Goal: Communication & Community: Answer question/provide support

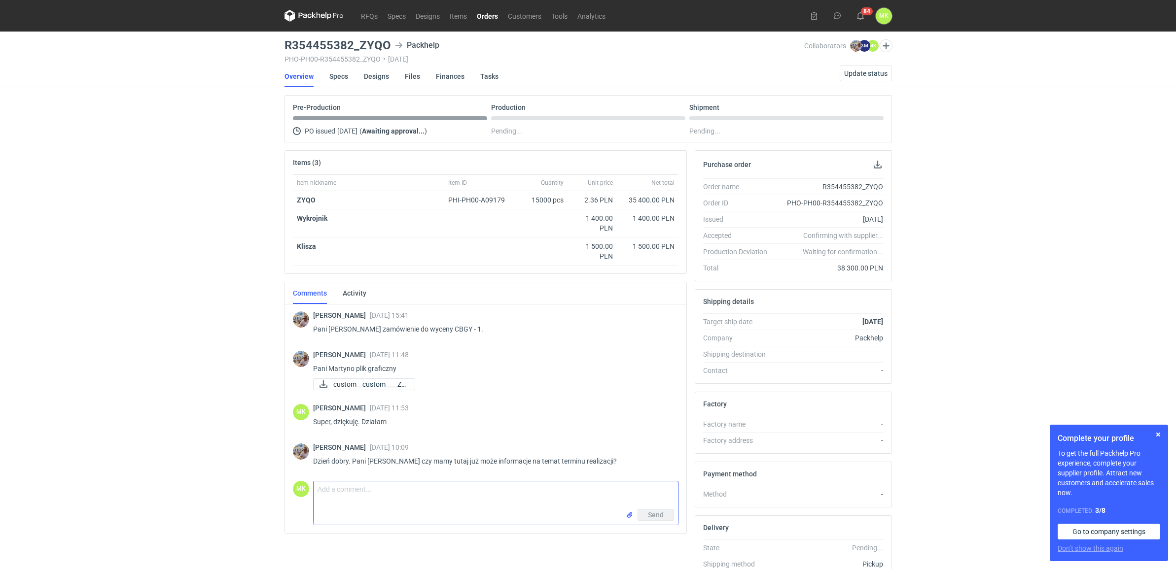
click at [458, 492] on textarea "Comment message" at bounding box center [496, 496] width 364 height 28
type textarea "Dzień dobry. Pani"
click at [1086, 193] on div "RFQs Specs Designs Items Orders Customers Tools Analytics 84 MK [PERSON_NAME] […" at bounding box center [588, 284] width 1176 height 569
